Goal: Browse casually

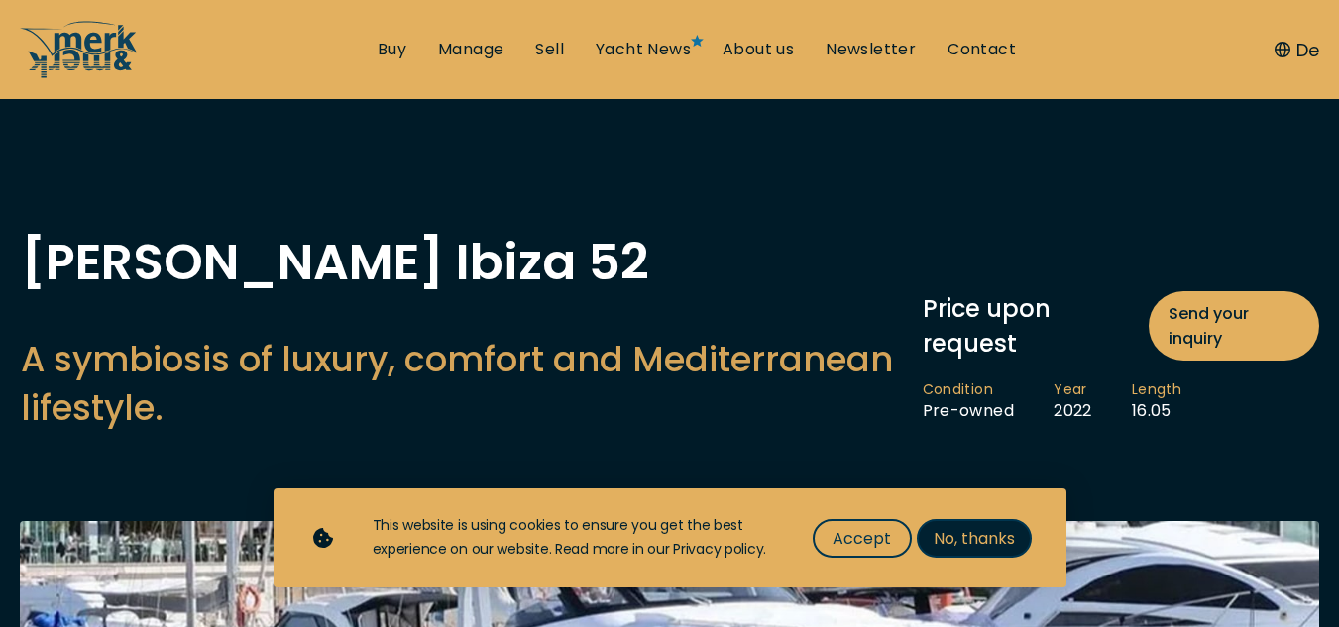
click at [970, 537] on span "No, thanks" at bounding box center [973, 538] width 81 height 25
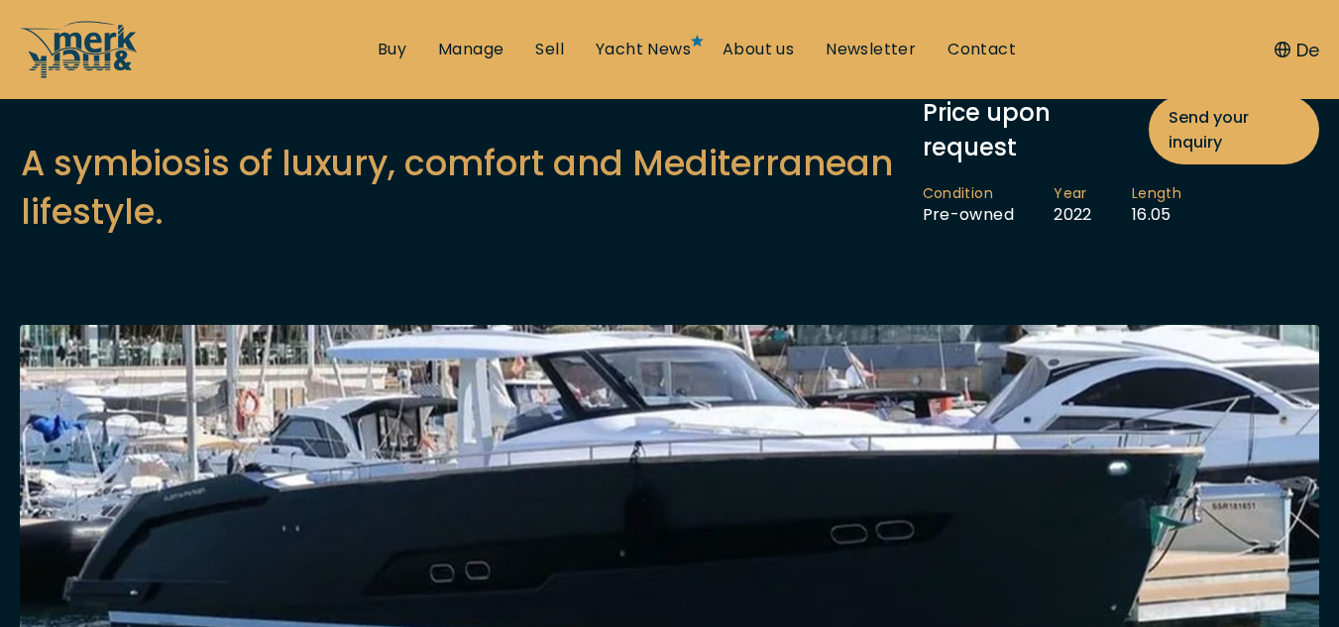
scroll to position [396, 0]
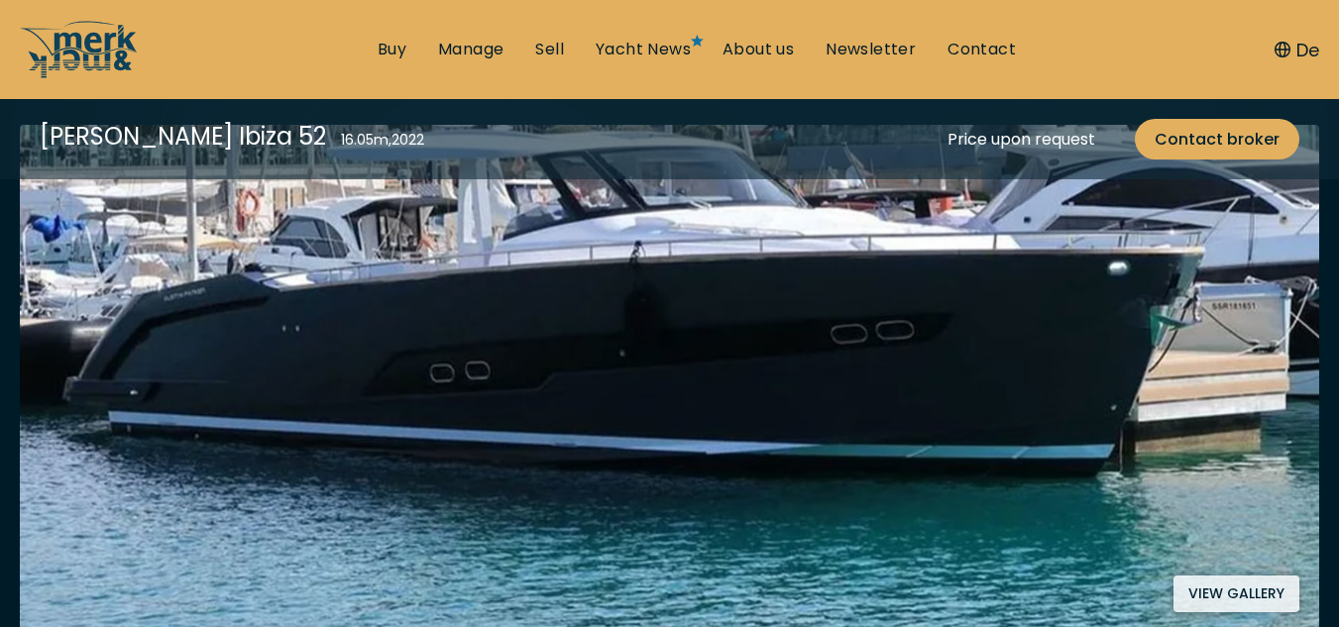
click at [596, 372] on img at bounding box center [669, 378] width 1299 height 507
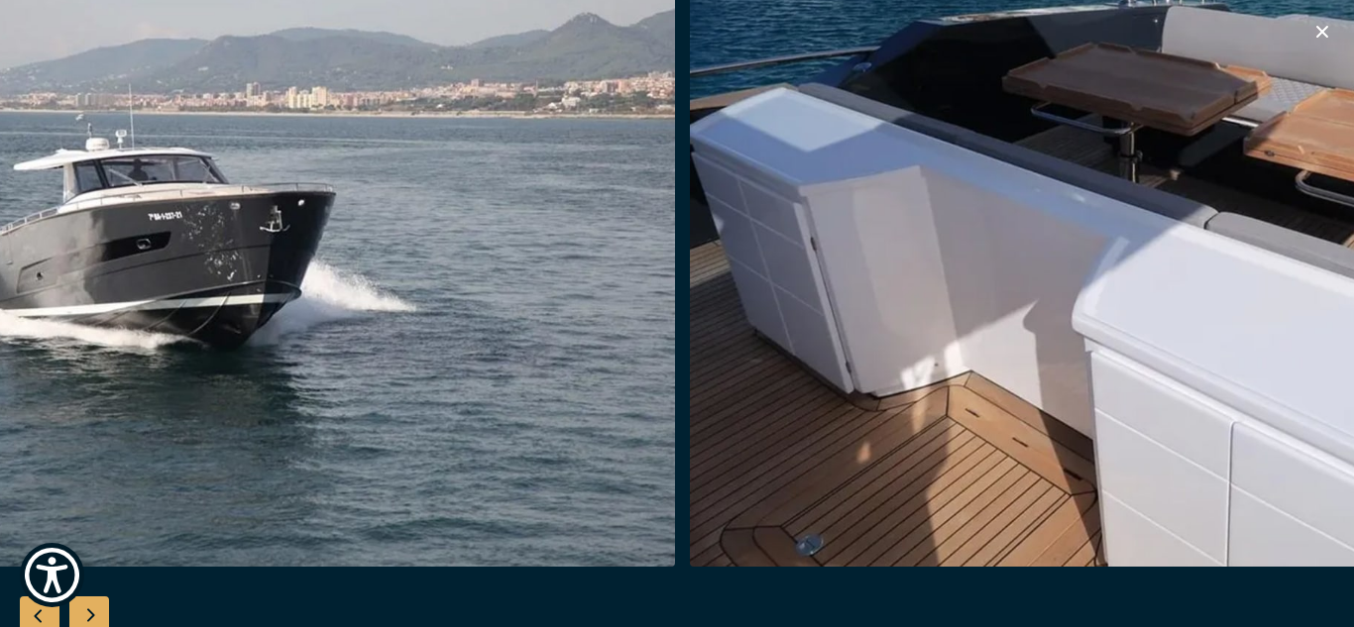
click at [335, 332] on img "button" at bounding box center [202, 250] width 944 height 634
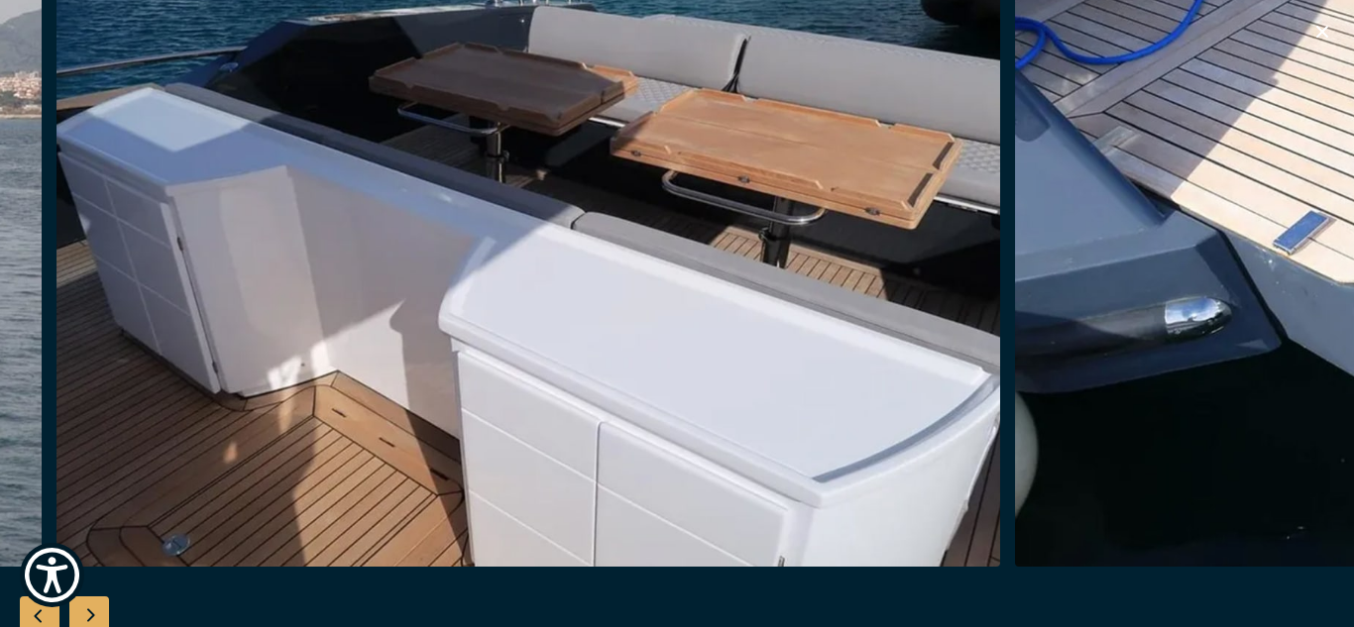
click at [369, 246] on img "button" at bounding box center [528, 250] width 944 height 634
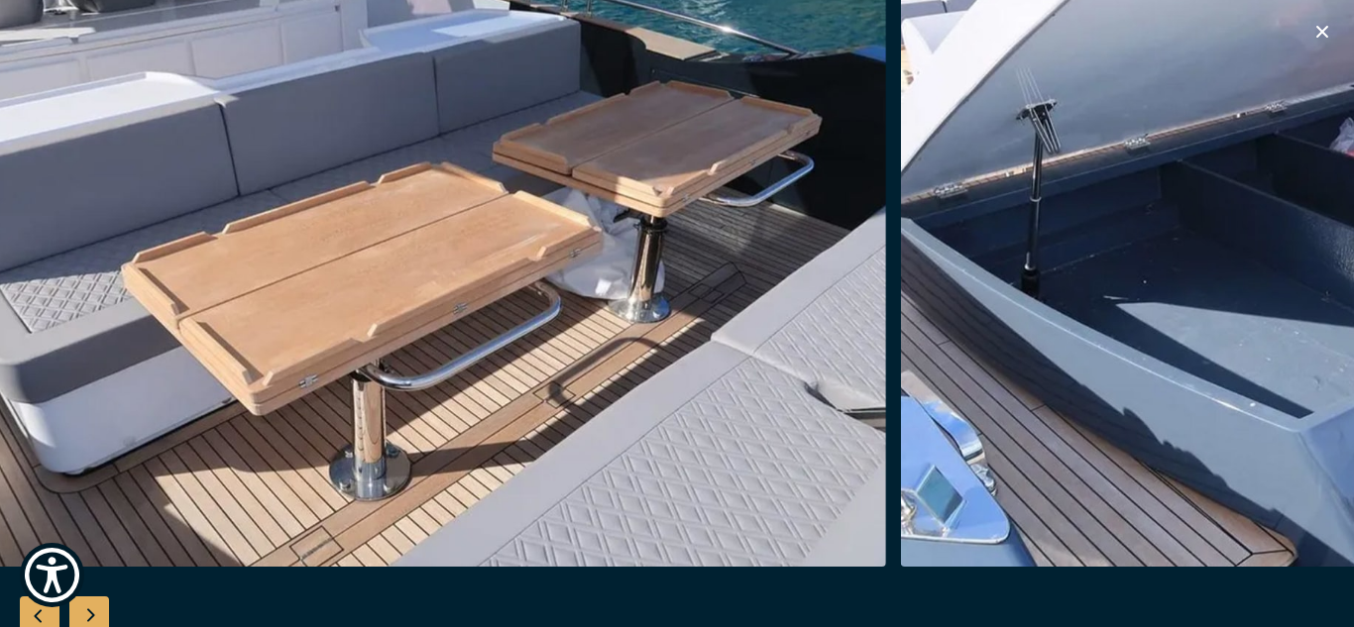
click at [386, 252] on img "button" at bounding box center [414, 250] width 944 height 634
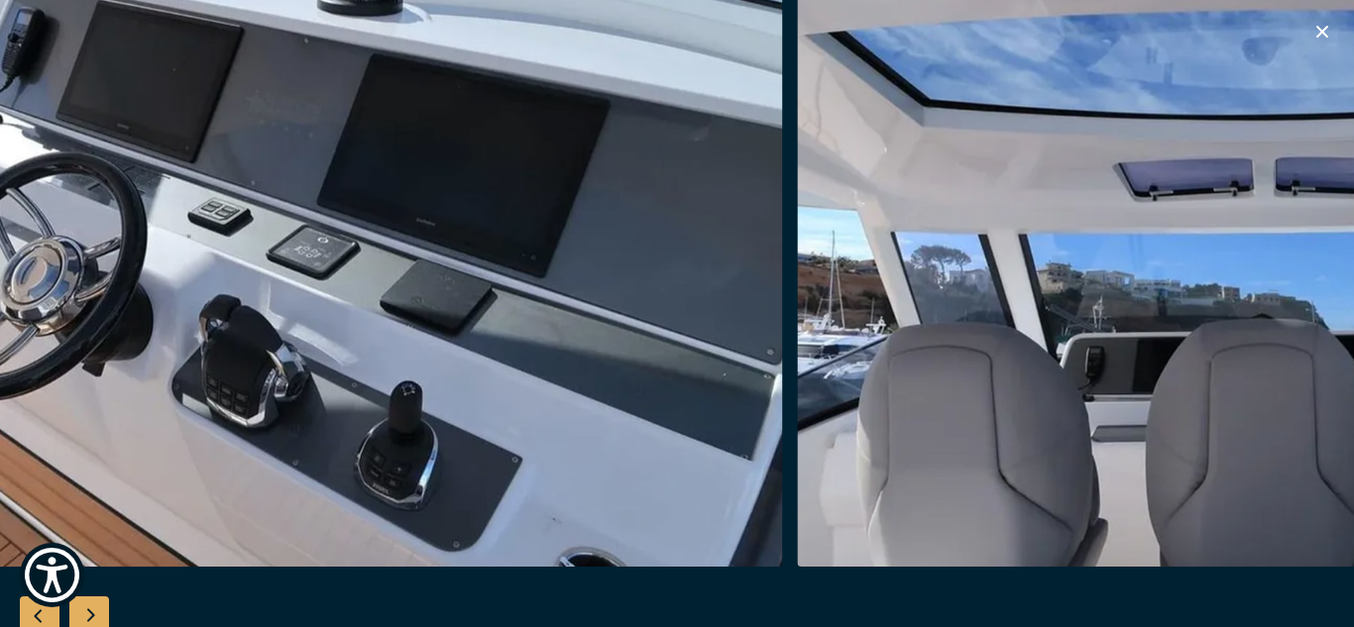
click at [328, 272] on img "Merk&Merk" at bounding box center [310, 250] width 944 height 634
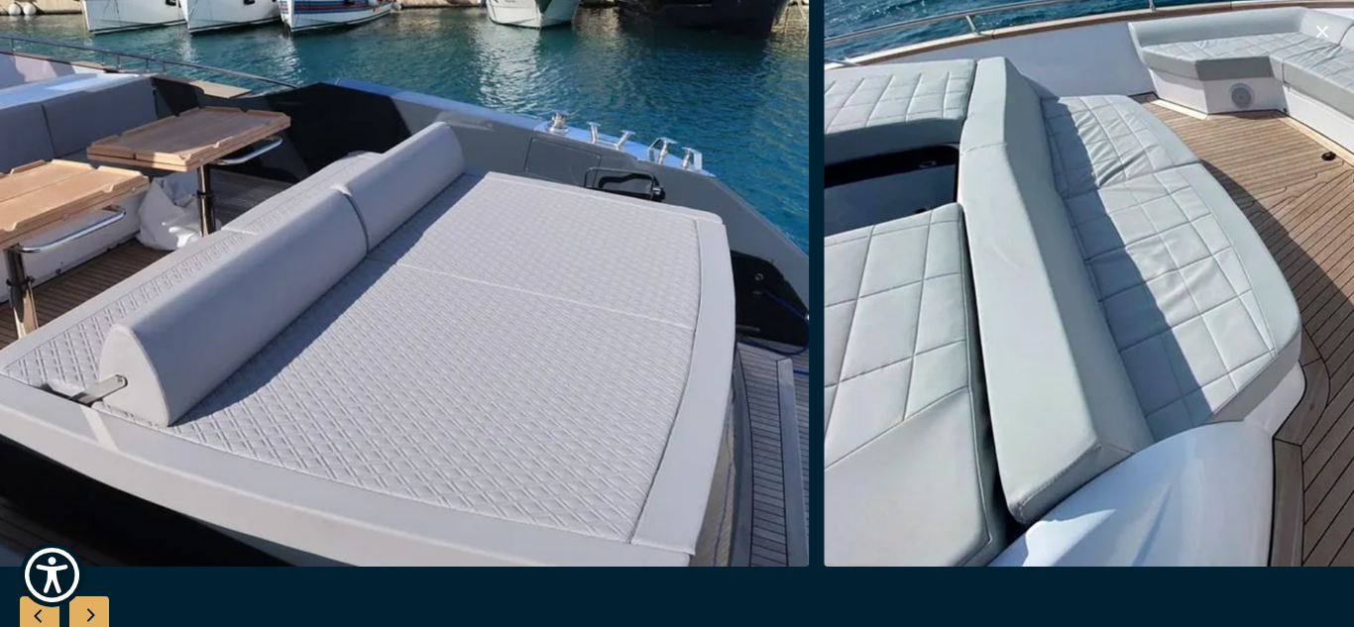
click at [526, 210] on img "Merk&Merk" at bounding box center [336, 250] width 944 height 634
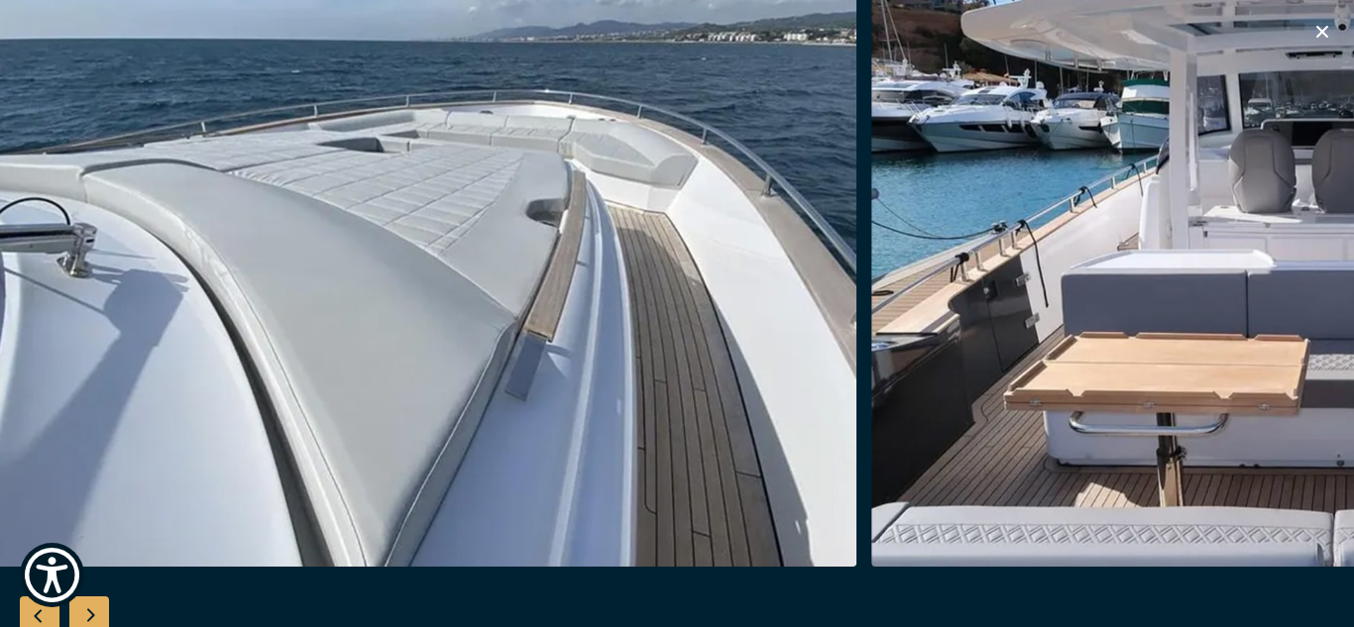
click at [322, 150] on img "Merk&Merk" at bounding box center [385, 250] width 944 height 634
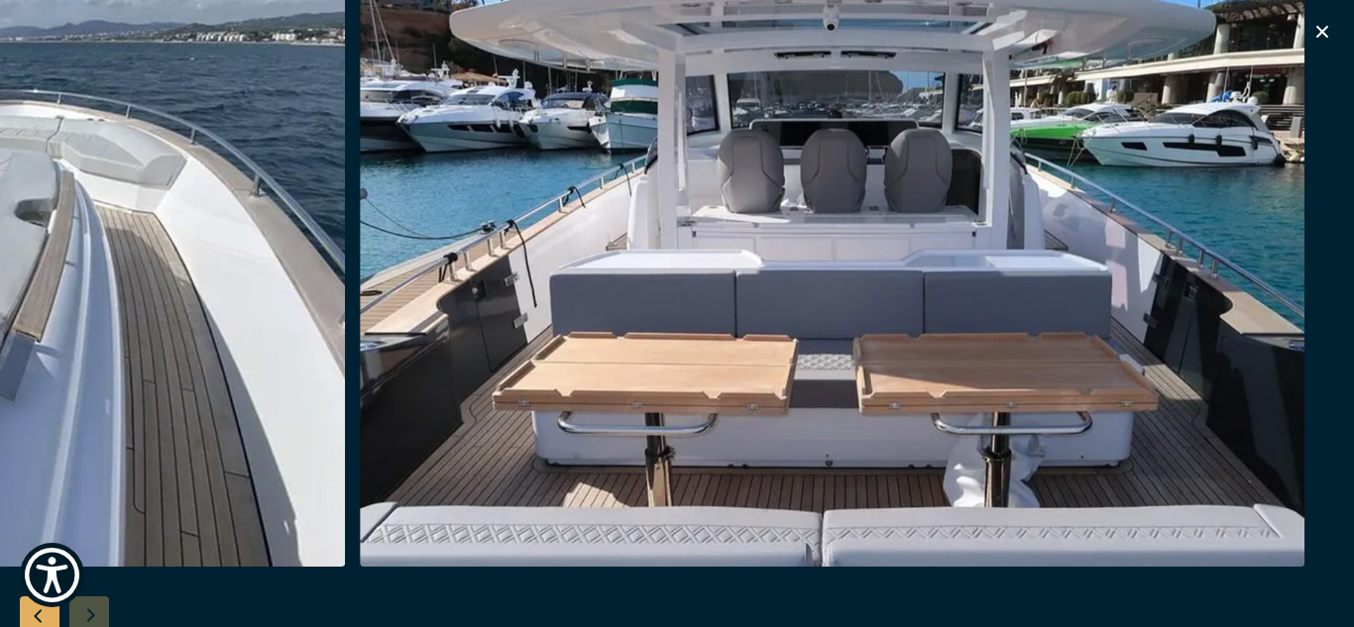
click at [397, 106] on img "Merk&Merk" at bounding box center [832, 250] width 944 height 634
click at [1331, 31] on icon "button" at bounding box center [1322, 32] width 24 height 24
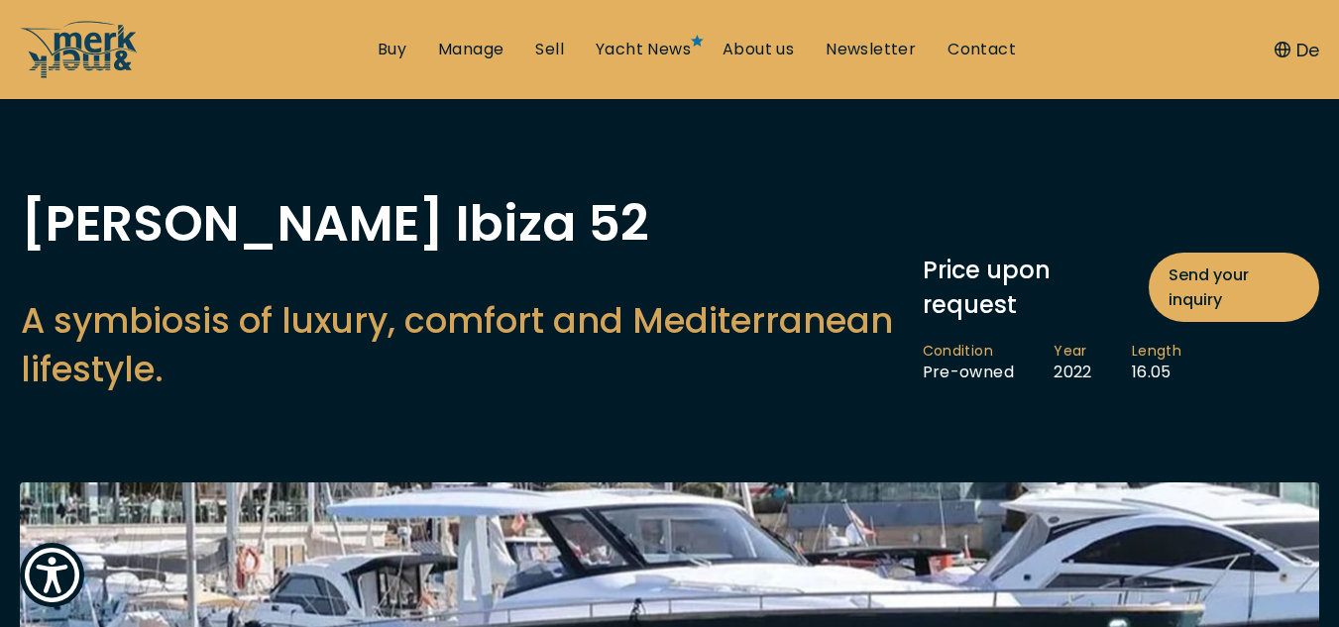
scroll to position [0, 0]
